Goal: Navigation & Orientation: Find specific page/section

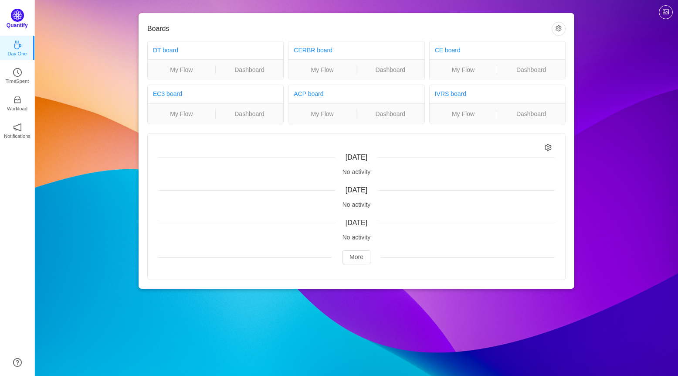
click at [16, 16] on img at bounding box center [17, 15] width 13 height 13
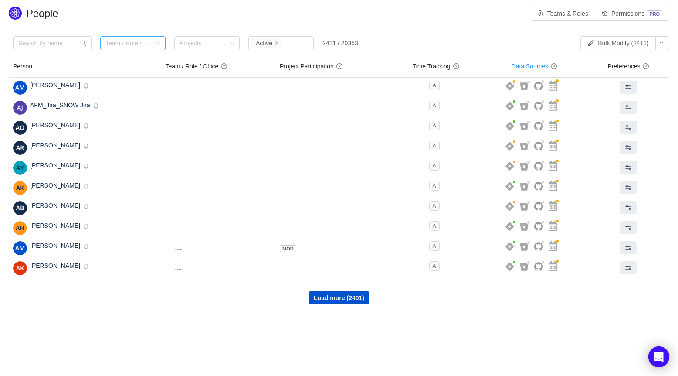
click at [136, 43] on div "Team / Role / Office" at bounding box center [127, 43] width 45 height 9
click at [127, 75] on li "Team 404" at bounding box center [132, 75] width 65 height 14
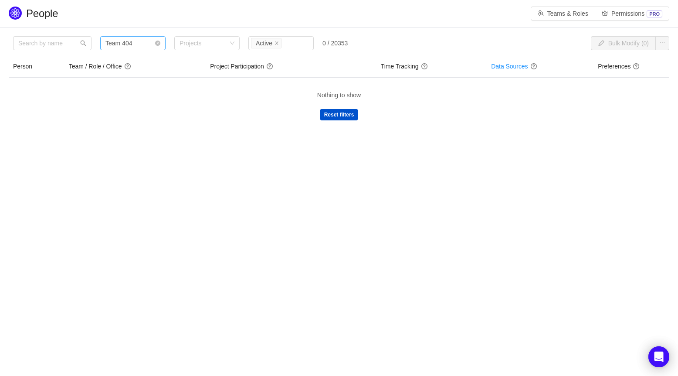
click at [151, 43] on div "Team / Role / Office Team 404" at bounding box center [129, 43] width 49 height 13
click at [135, 86] on li "Undefined" at bounding box center [132, 89] width 65 height 14
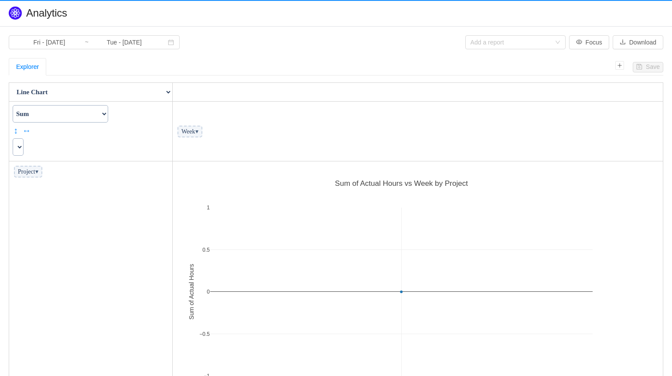
scroll to position [246, 485]
